Goal: Entertainment & Leisure: Consume media (video, audio)

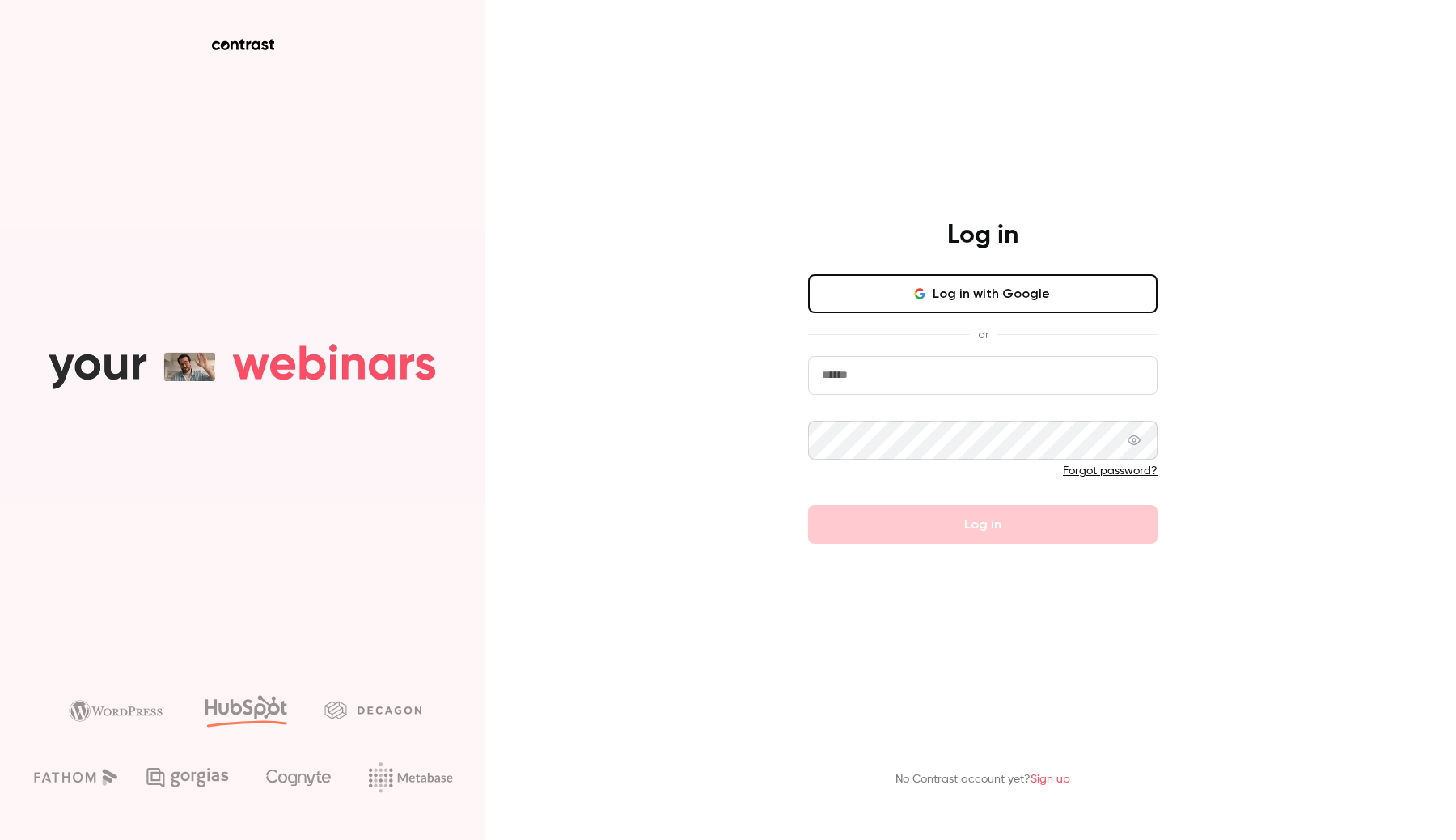
click at [956, 292] on button "Log in with Google" at bounding box center [983, 293] width 350 height 39
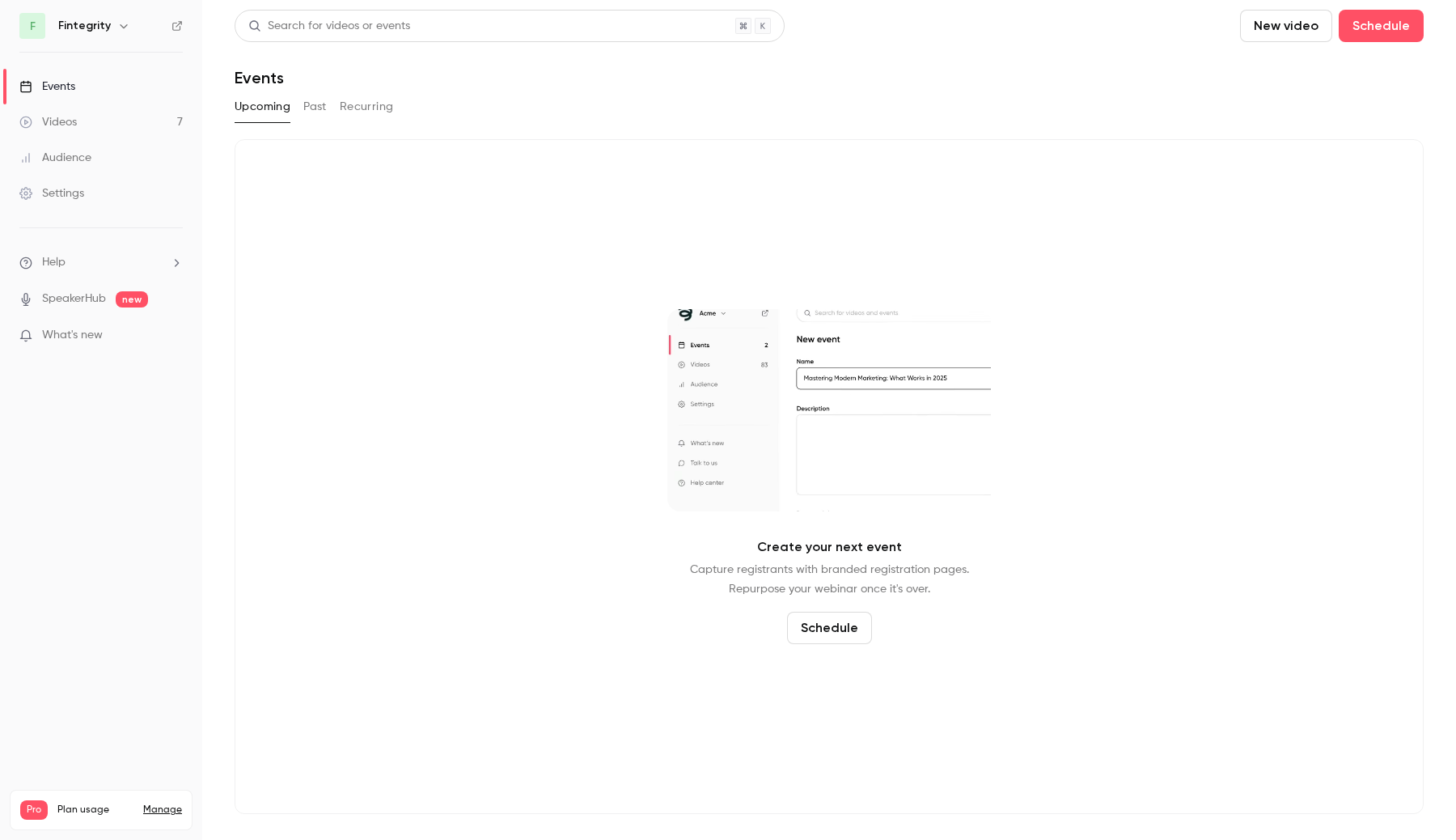
click at [99, 150] on link "Audience" at bounding box center [101, 158] width 202 height 36
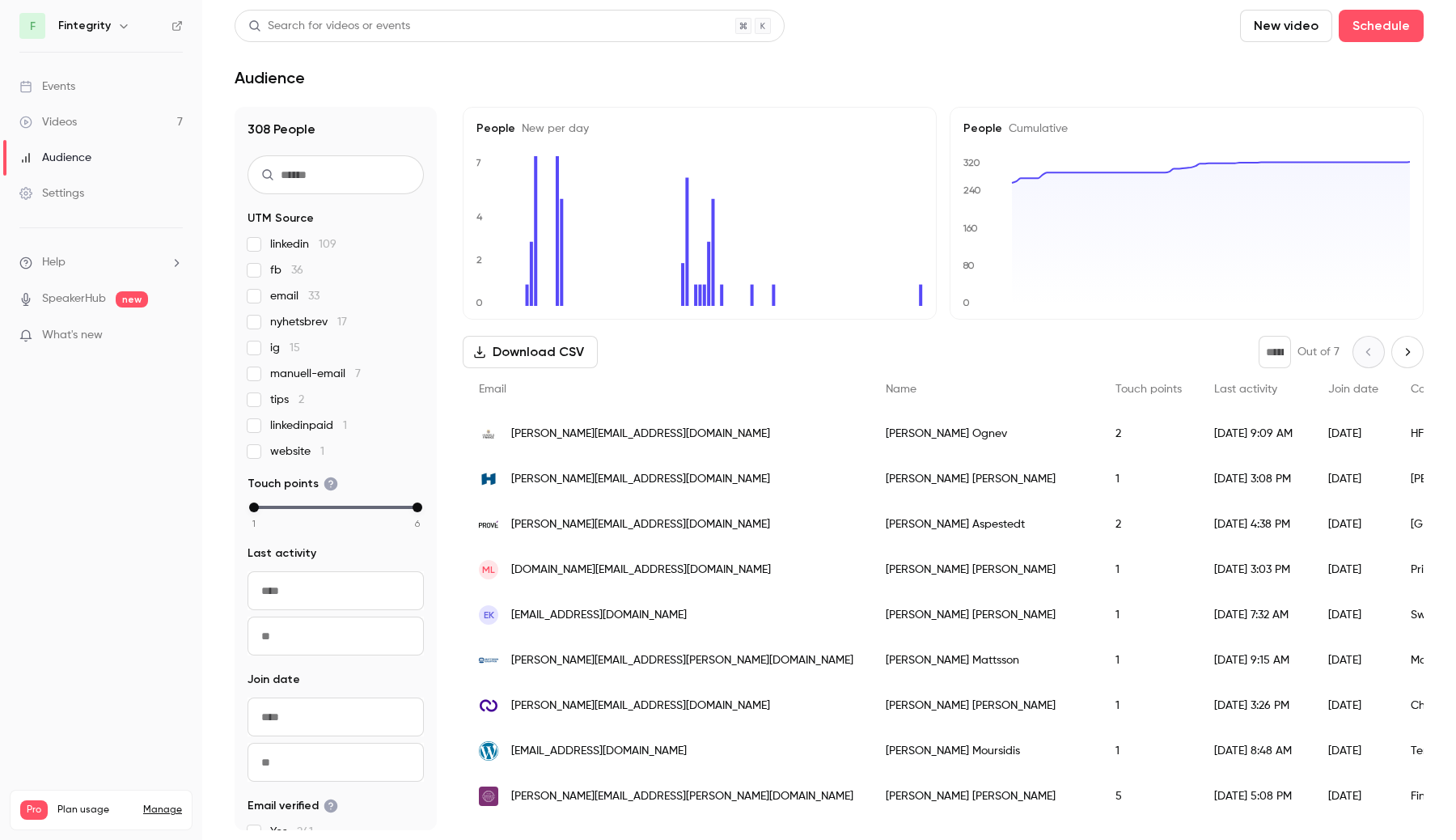
click at [302, 243] on span "linkedin 109" at bounding box center [303, 244] width 67 height 16
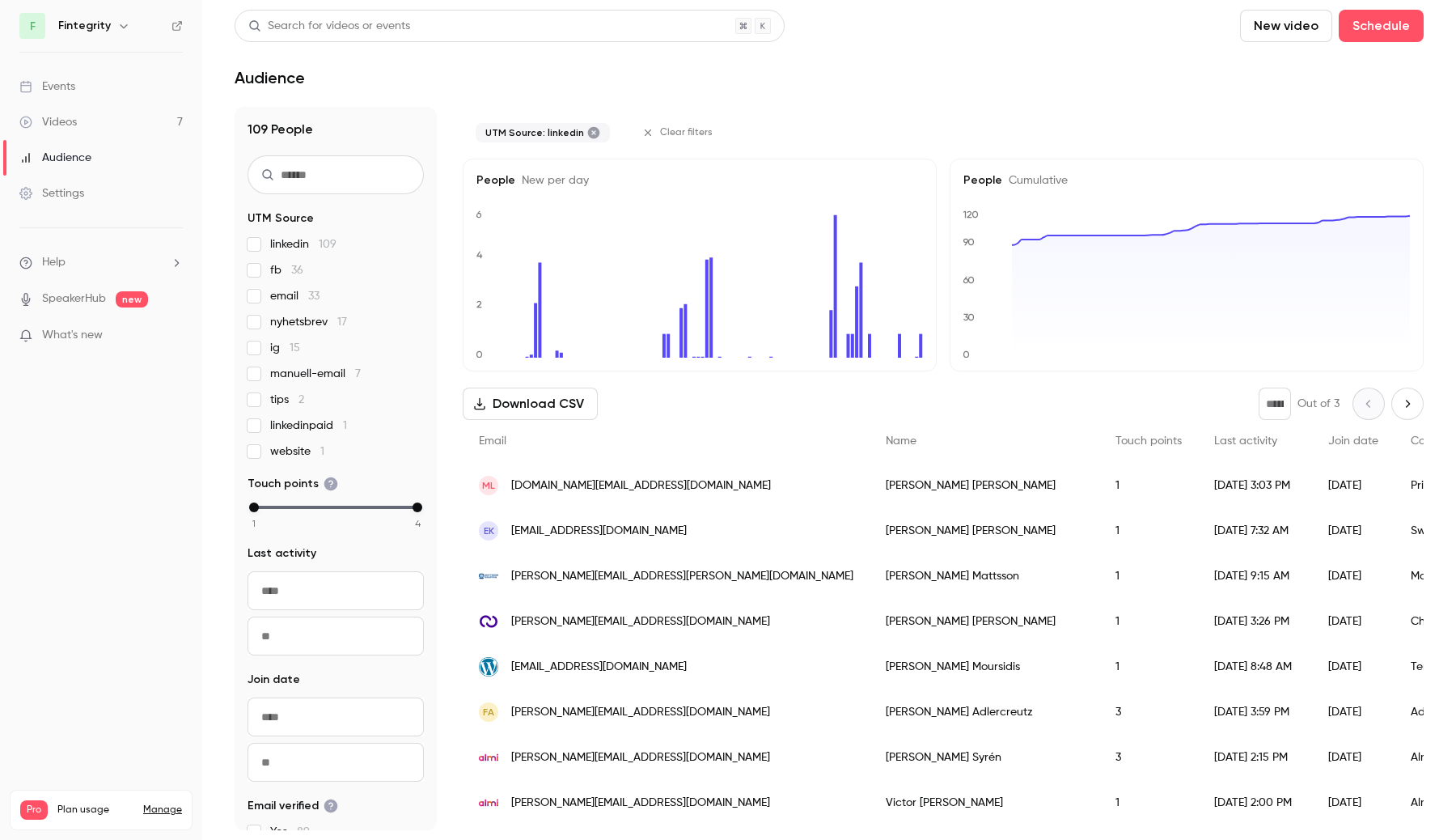
click at [302, 243] on span "linkedin 109" at bounding box center [303, 244] width 67 height 16
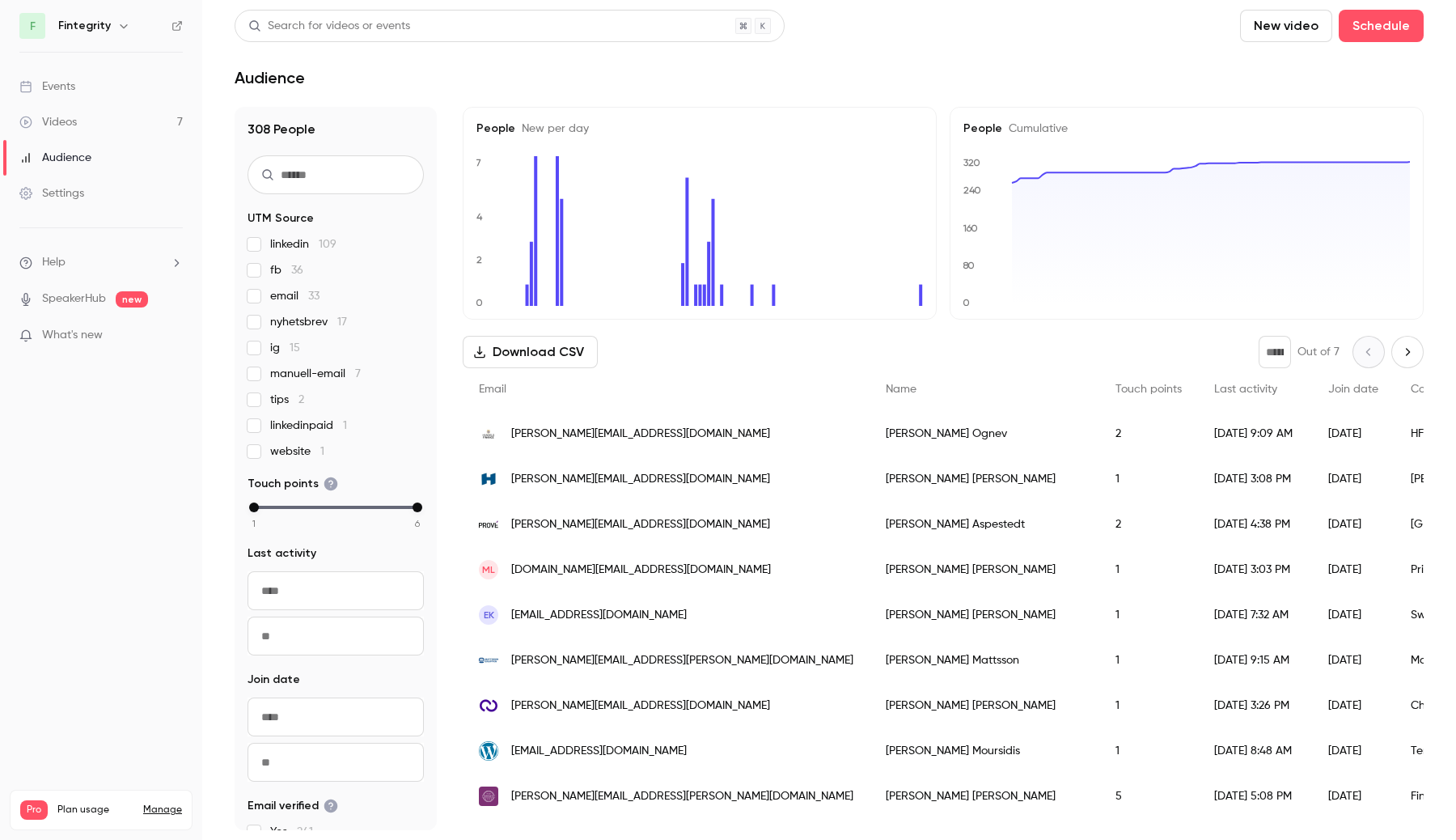
click at [115, 86] on link "Events" at bounding box center [101, 86] width 202 height 36
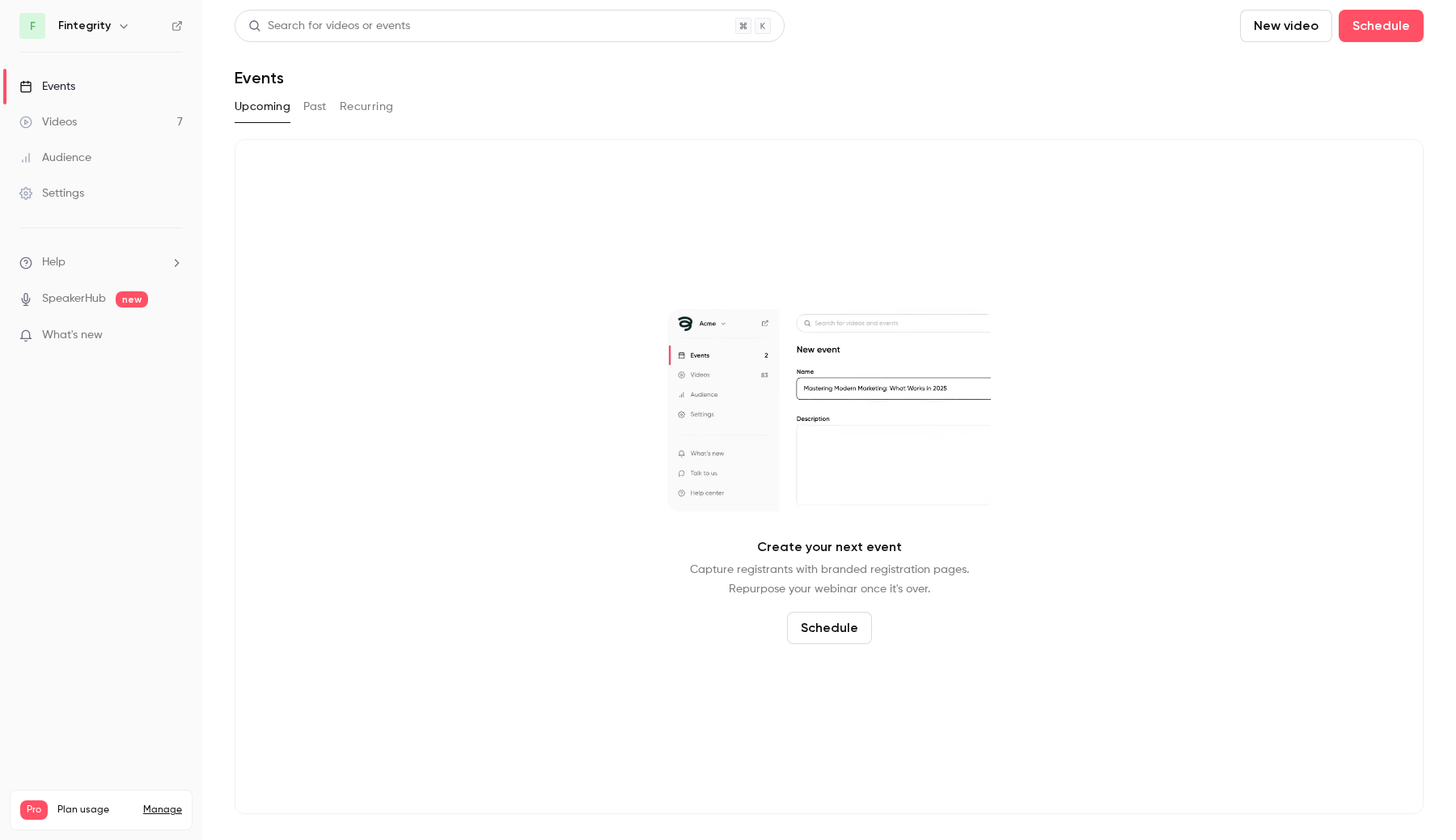
click at [327, 114] on button "Past" at bounding box center [315, 107] width 24 height 26
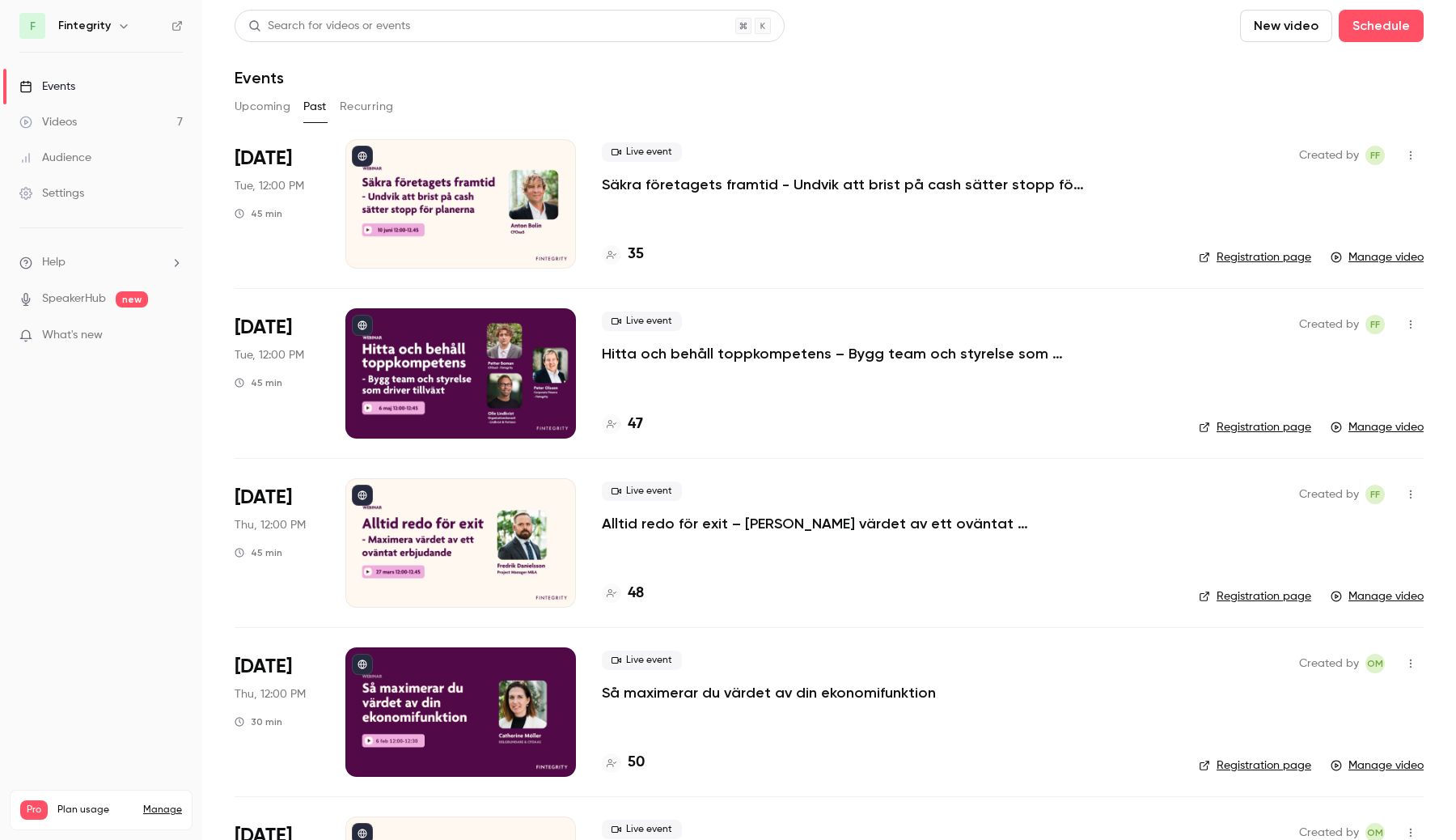
click at [107, 88] on link "Events" at bounding box center [101, 86] width 202 height 36
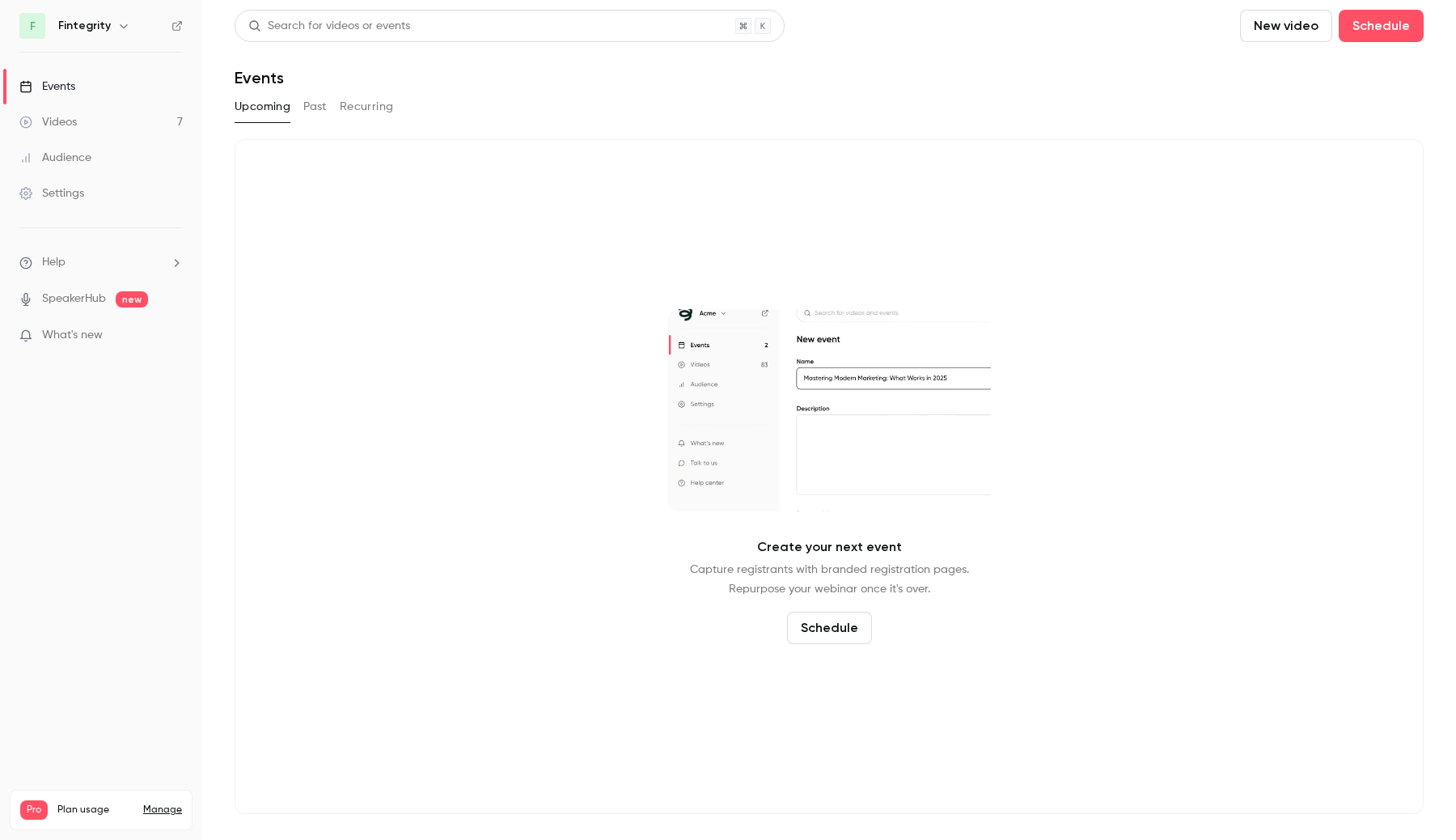
click at [145, 126] on link "Videos 7" at bounding box center [101, 122] width 202 height 36
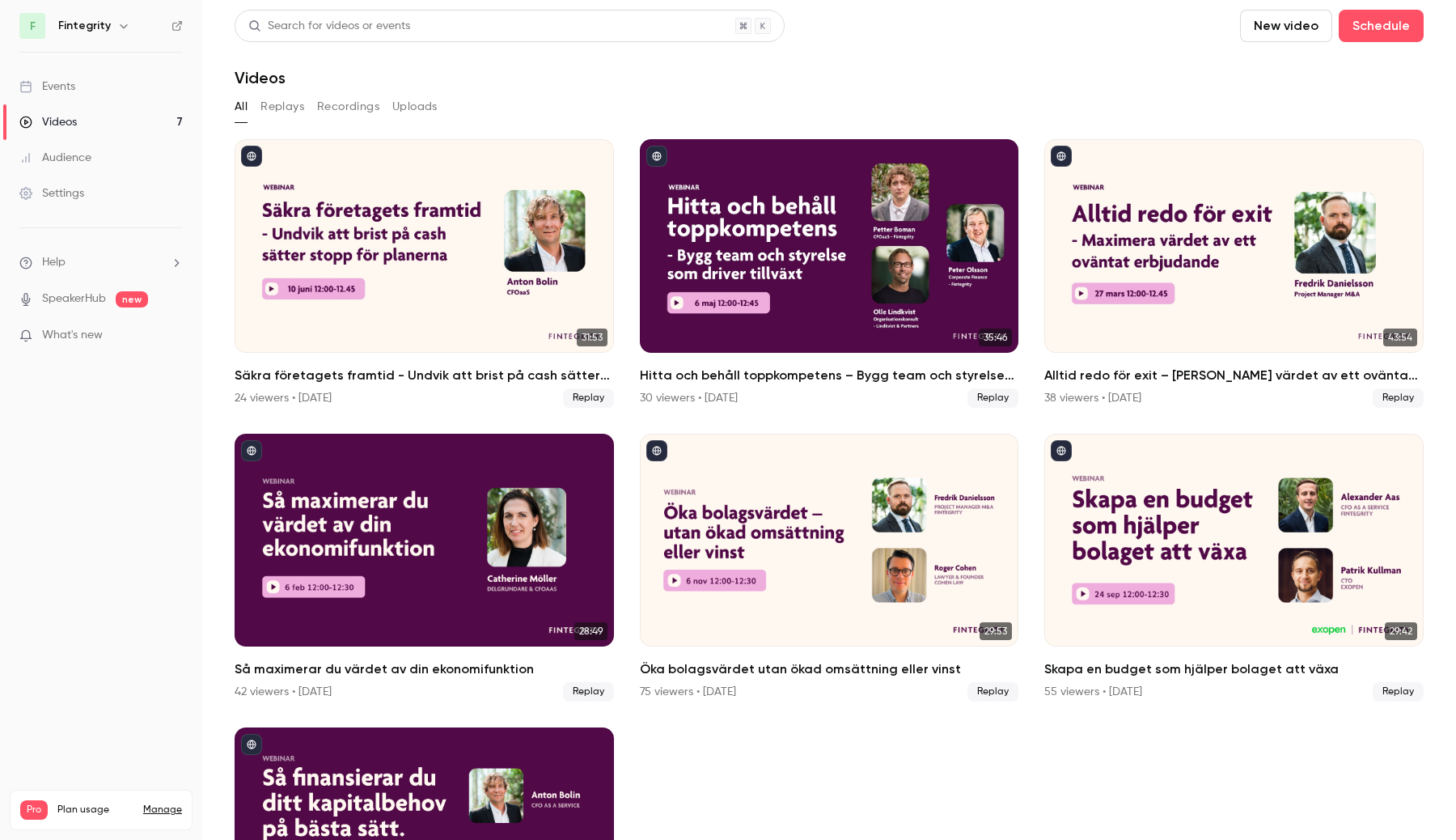
click at [365, 271] on div "Säkra företagets framtid - Undvik att brist på cash sätter stopp för planerna" at bounding box center [424, 246] width 379 height 213
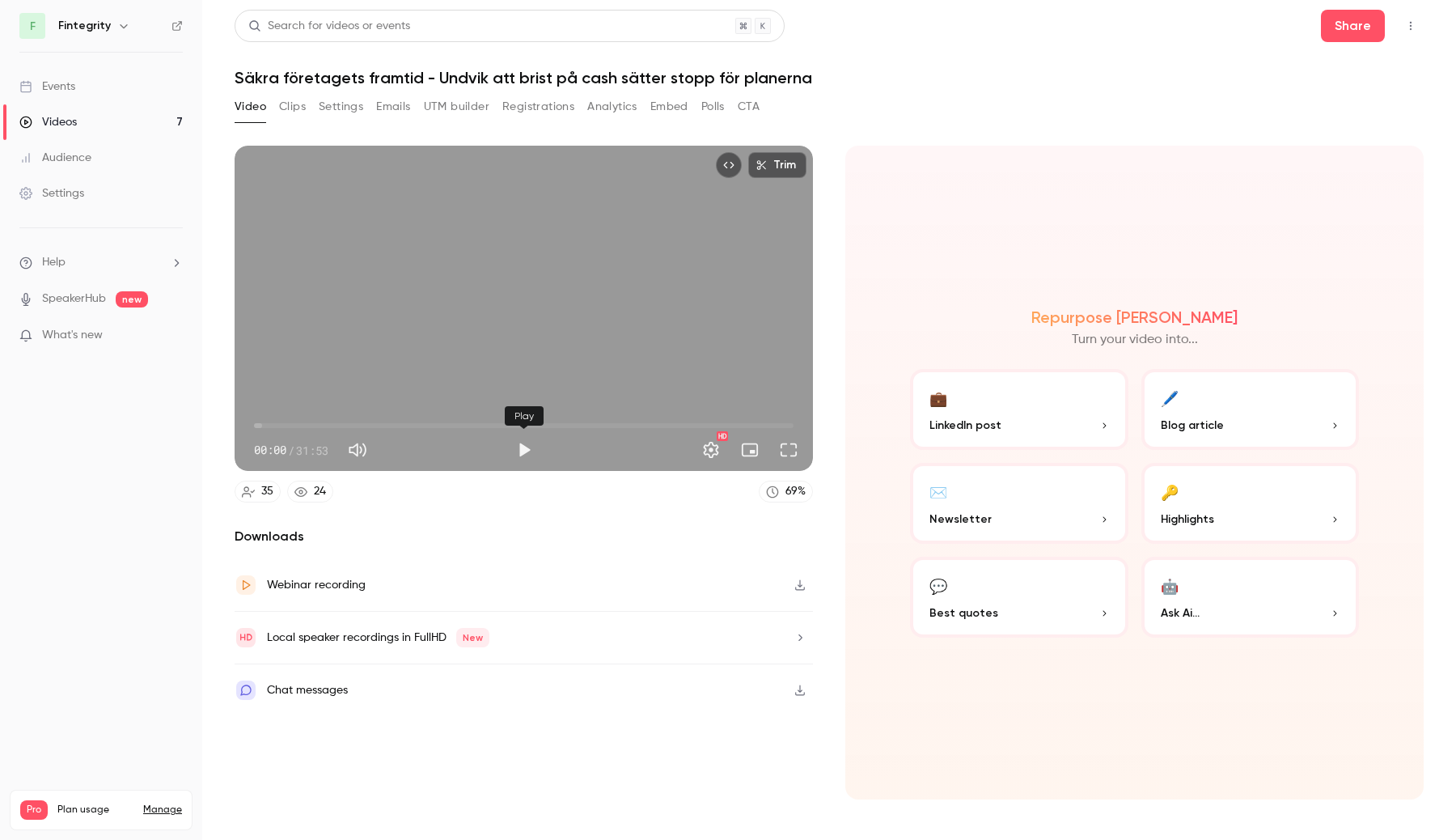
click at [523, 453] on button "Play" at bounding box center [525, 450] width 33 height 33
click at [505, 415] on span "00:00" at bounding box center [524, 425] width 539 height 26
click at [606, 415] on span "20:47" at bounding box center [524, 425] width 539 height 26
click at [529, 451] on button "Pause" at bounding box center [525, 450] width 33 height 33
type input "******"
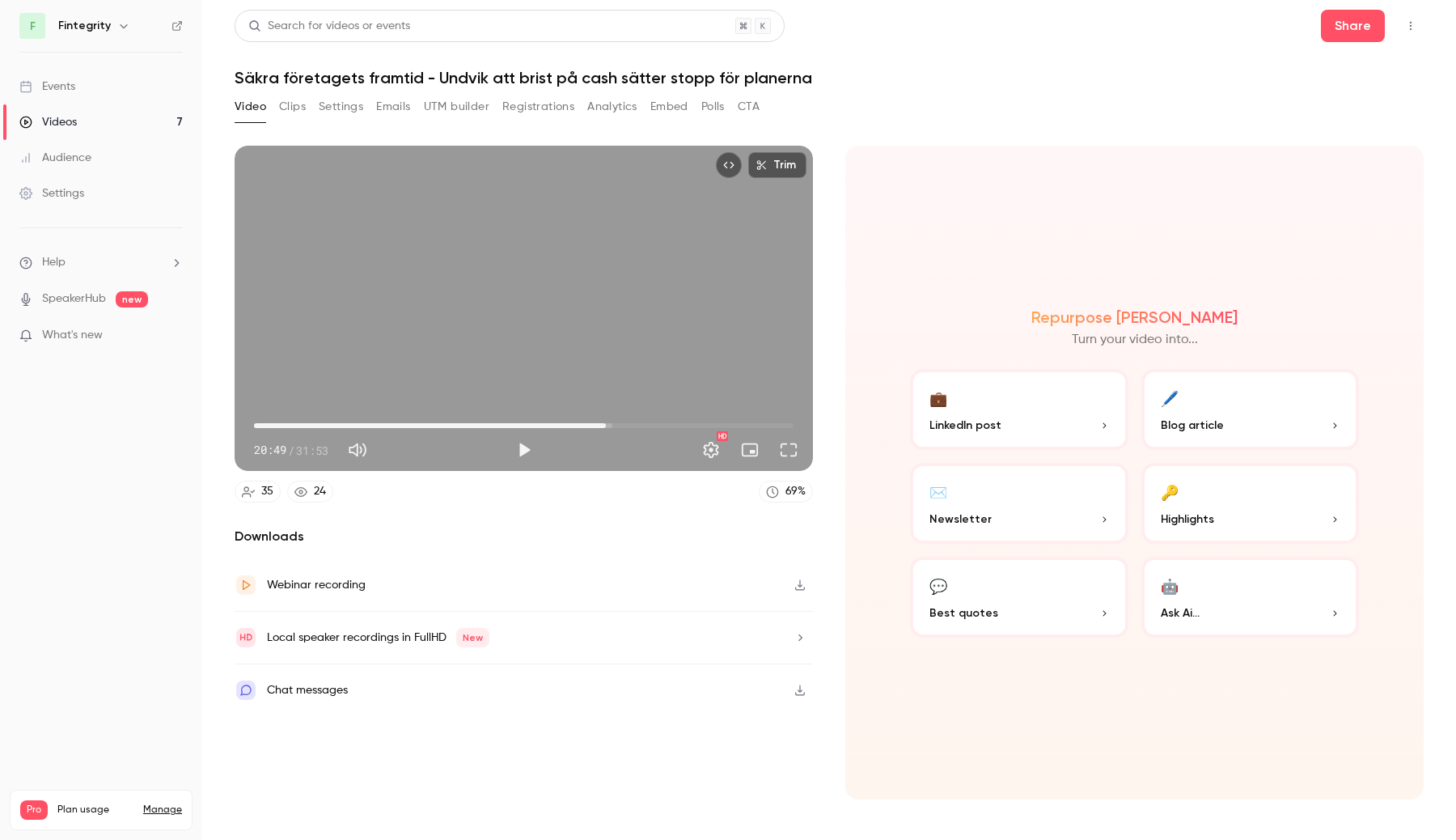
click at [146, 119] on link "Videos 7" at bounding box center [101, 122] width 202 height 36
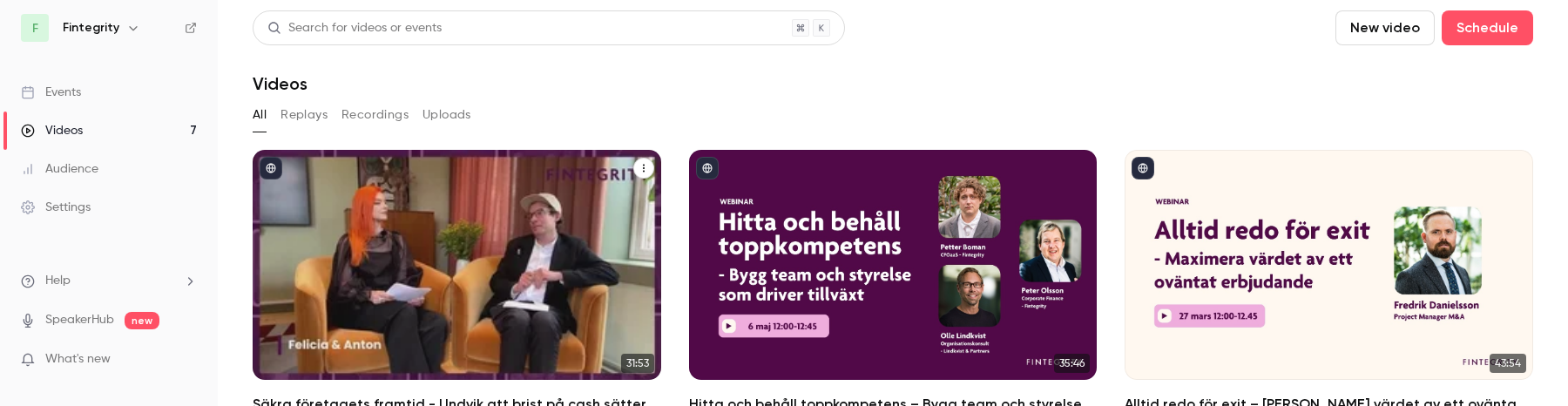
drag, startPoint x: 596, startPoint y: 80, endPoint x: 470, endPoint y: 400, distance: 343.9
click at [0, 0] on div "F Fintegrity Events Videos 7 Audience Settings Help SpeakerHub new What's new P…" at bounding box center [784, 203] width 1568 height 406
